Goal: Obtain resource: Download file/media

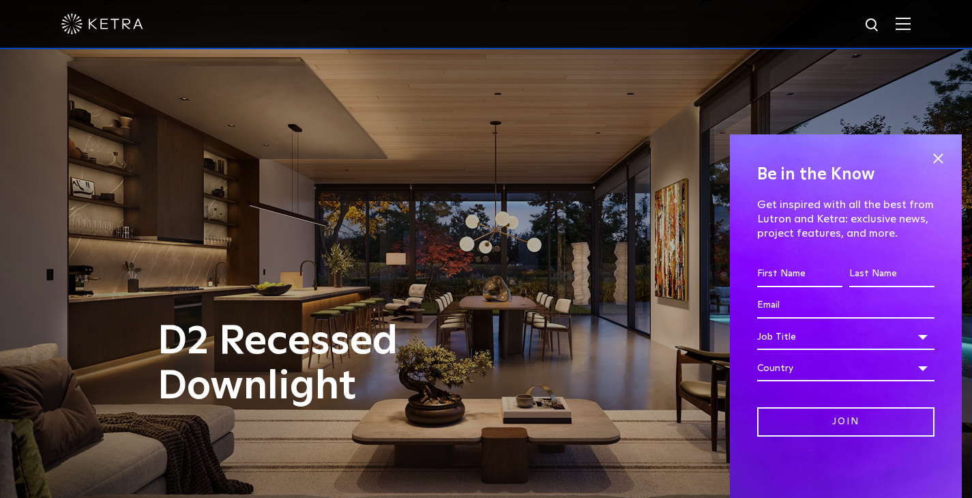
click at [911, 27] on img at bounding box center [903, 23] width 15 height 13
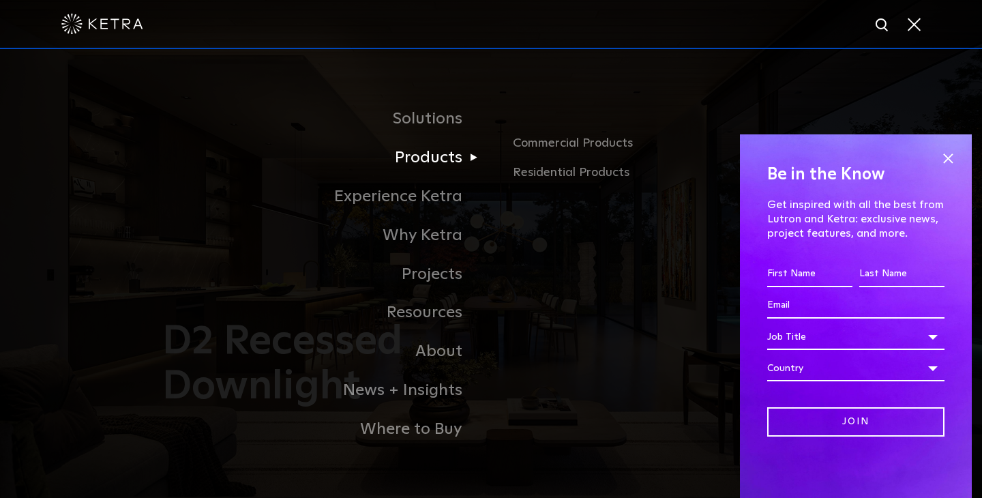
click at [426, 165] on link "Products" at bounding box center [320, 157] width 341 height 39
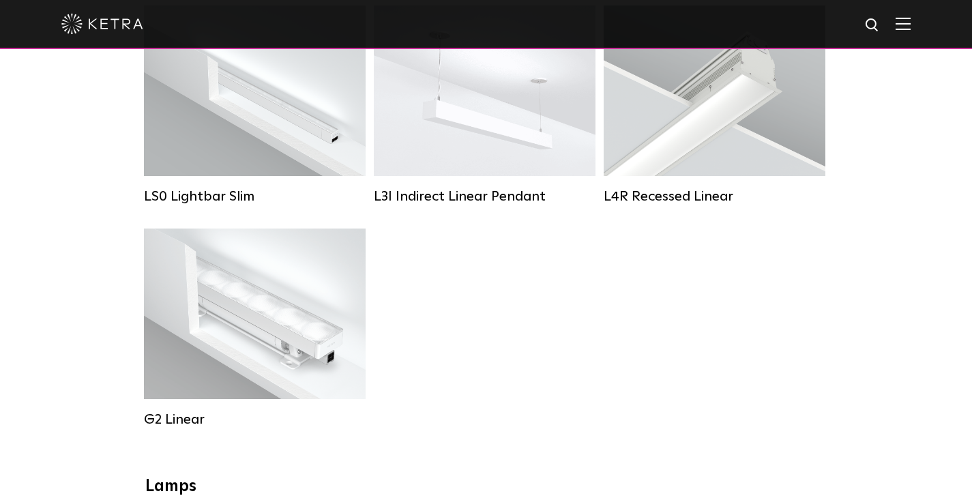
scroll to position [314, 0]
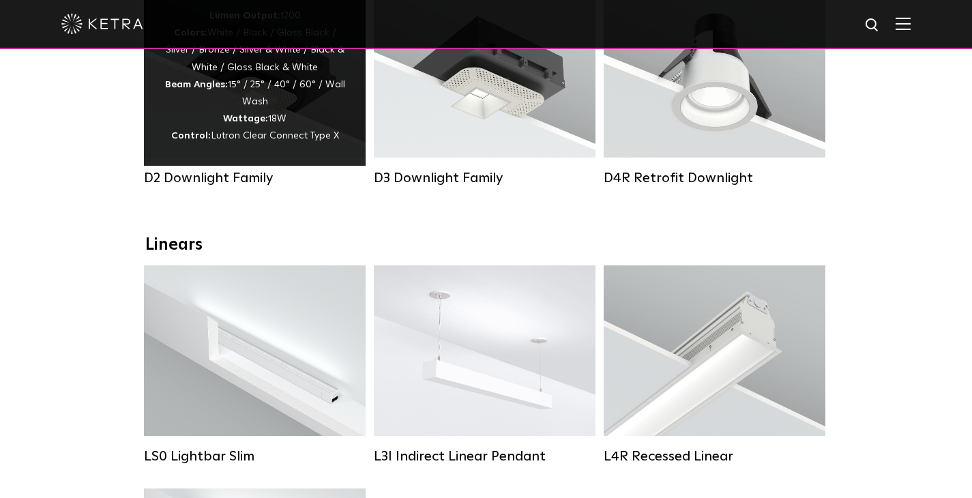
click at [307, 135] on span "Lutron Clear Connect Type X" at bounding box center [275, 136] width 128 height 10
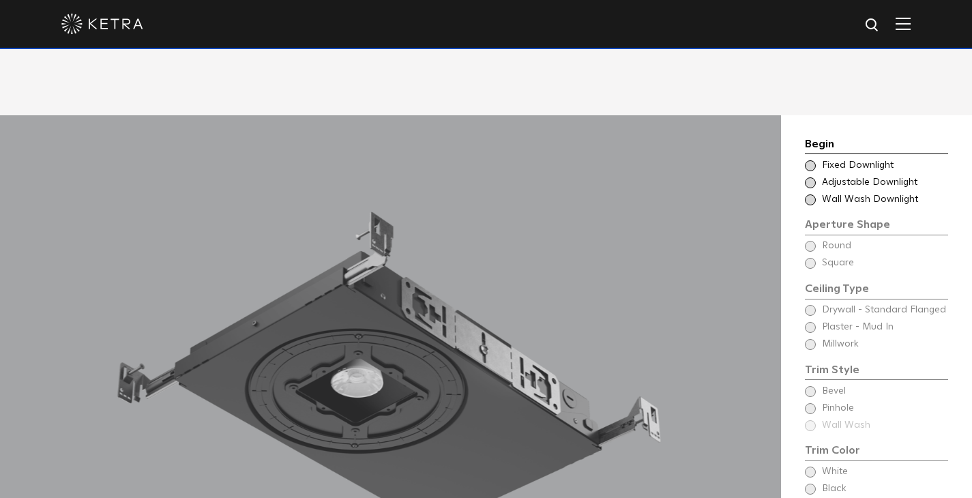
scroll to position [1069, 0]
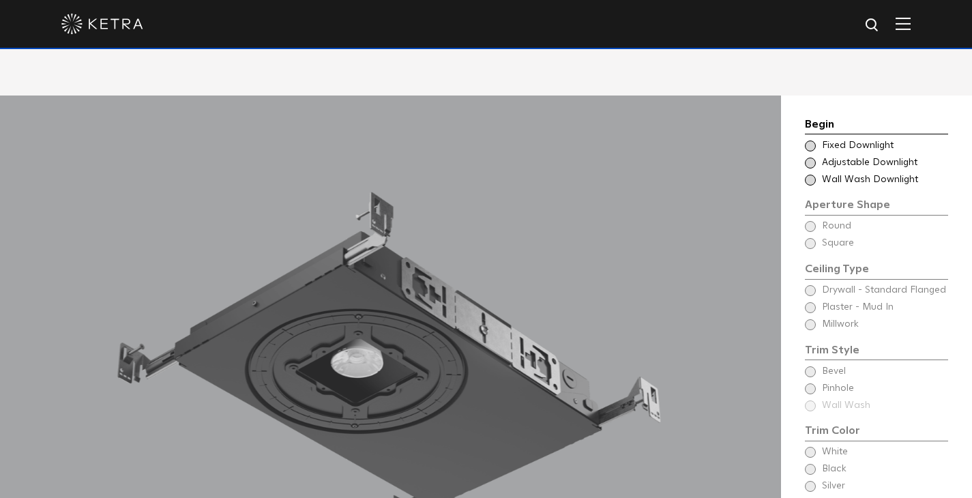
click at [810, 158] on span at bounding box center [810, 163] width 11 height 11
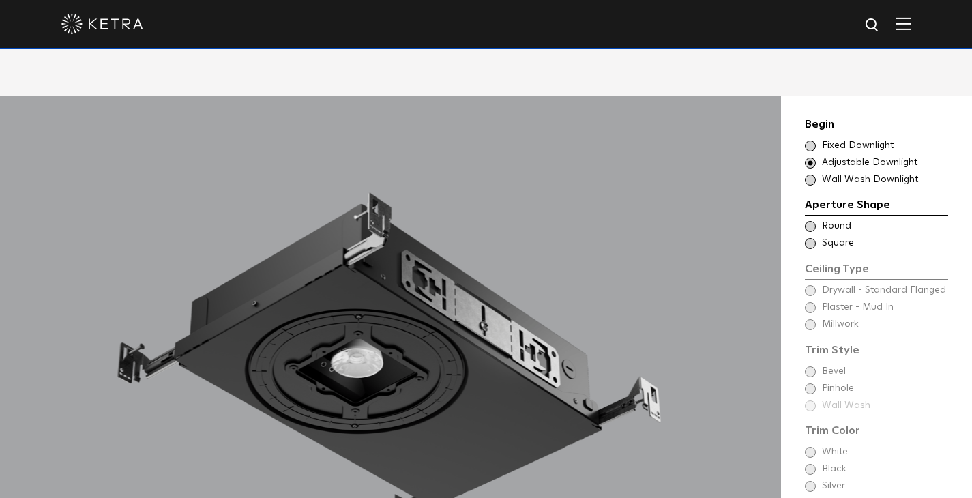
click at [814, 221] on span at bounding box center [810, 226] width 11 height 11
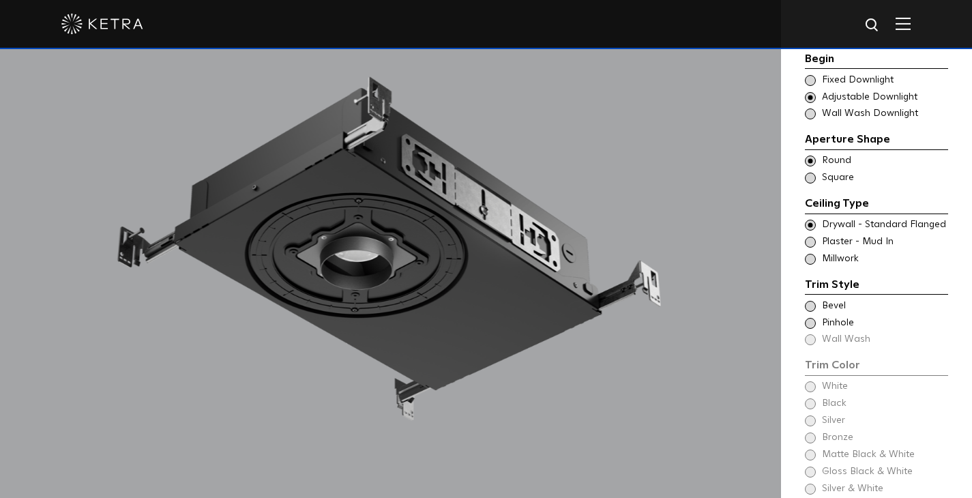
scroll to position [1188, 0]
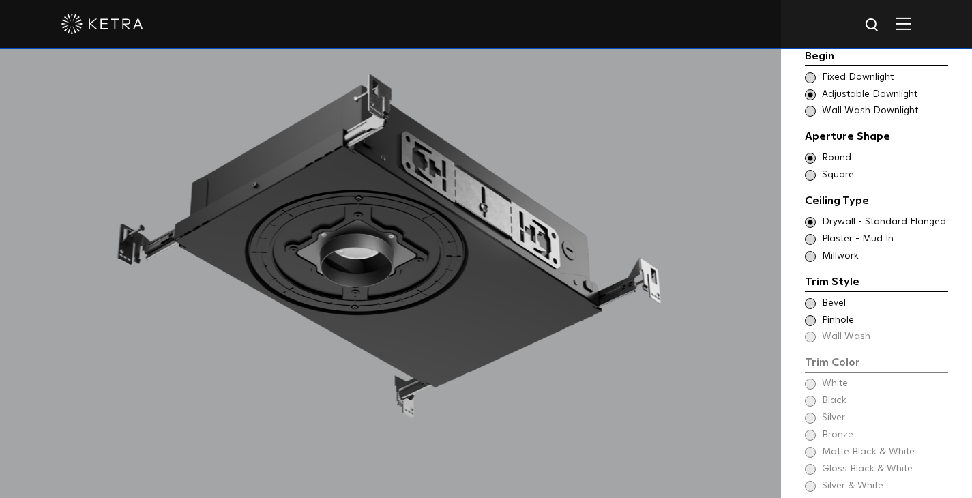
click at [813, 314] on div "Trim Color - Round - Pinhole - Flanged [GEOGRAPHIC_DATA]" at bounding box center [876, 321] width 143 height 14
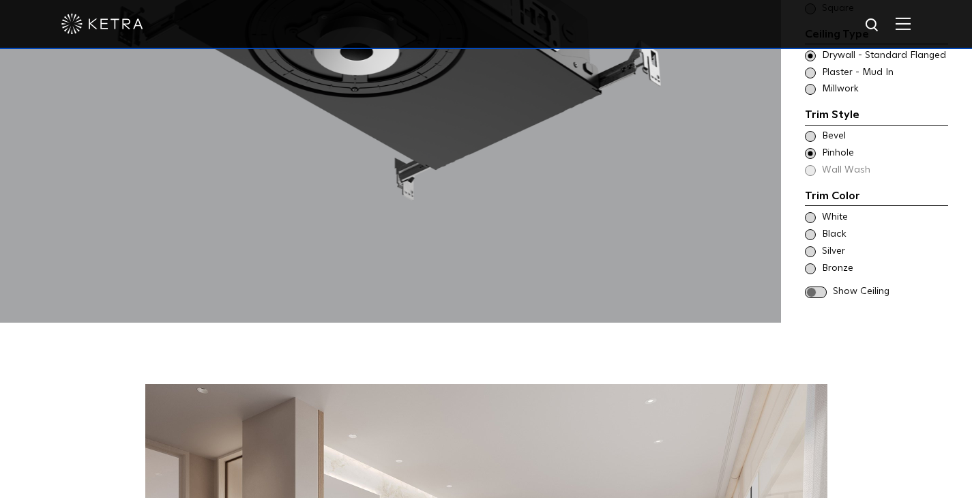
scroll to position [1407, 0]
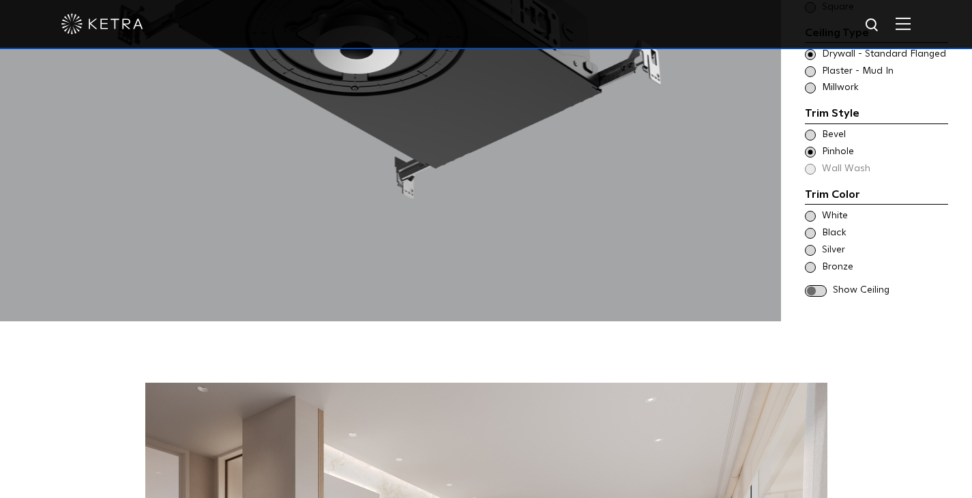
click at [810, 211] on span at bounding box center [810, 216] width 11 height 11
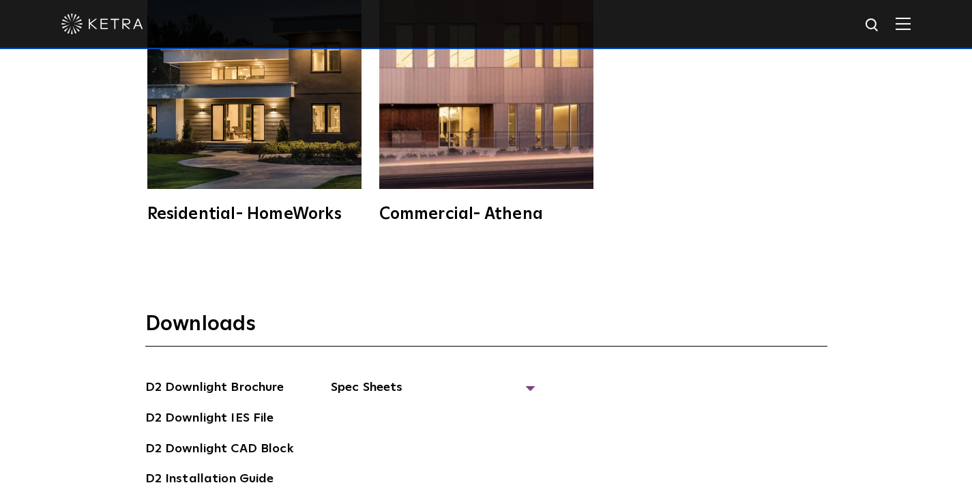
scroll to position [3559, 0]
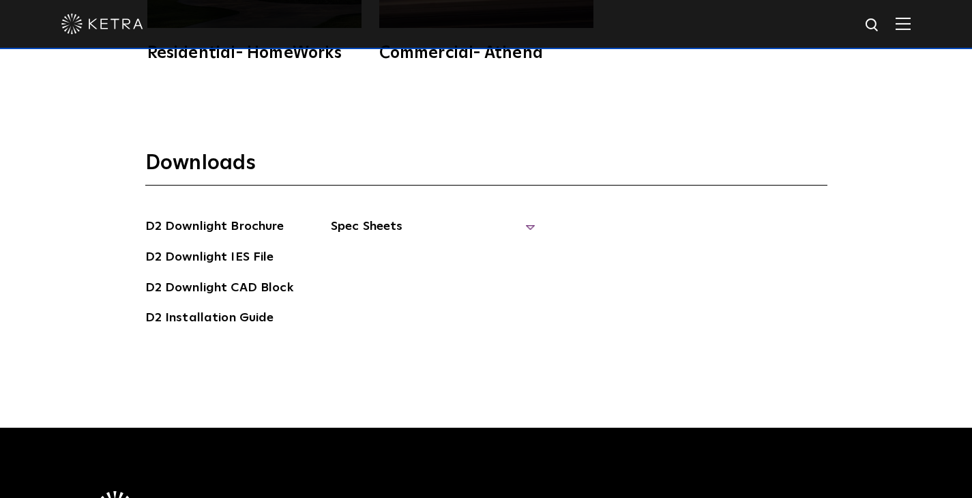
click at [413, 217] on span "Spec Sheets" at bounding box center [433, 232] width 205 height 30
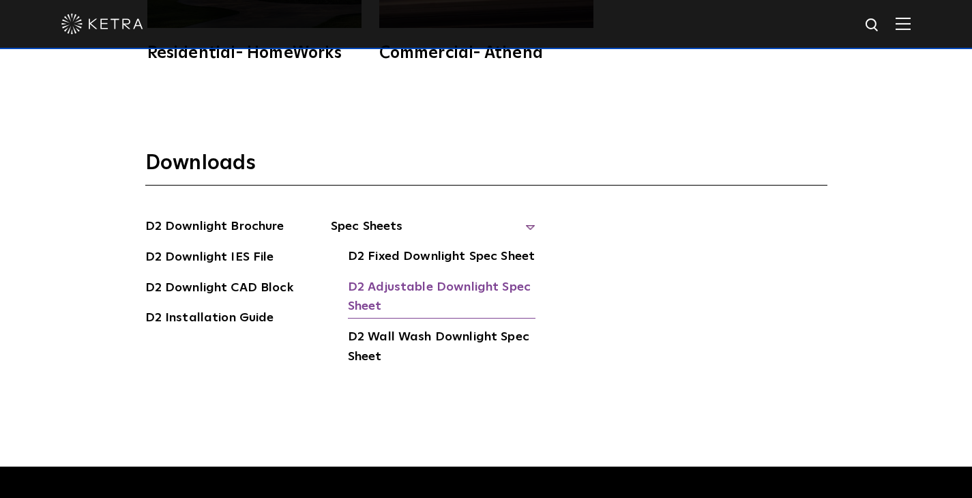
click at [424, 278] on link "D2 Adjustable Downlight Spec Sheet" at bounding box center [442, 299] width 188 height 42
